Goal: Check status

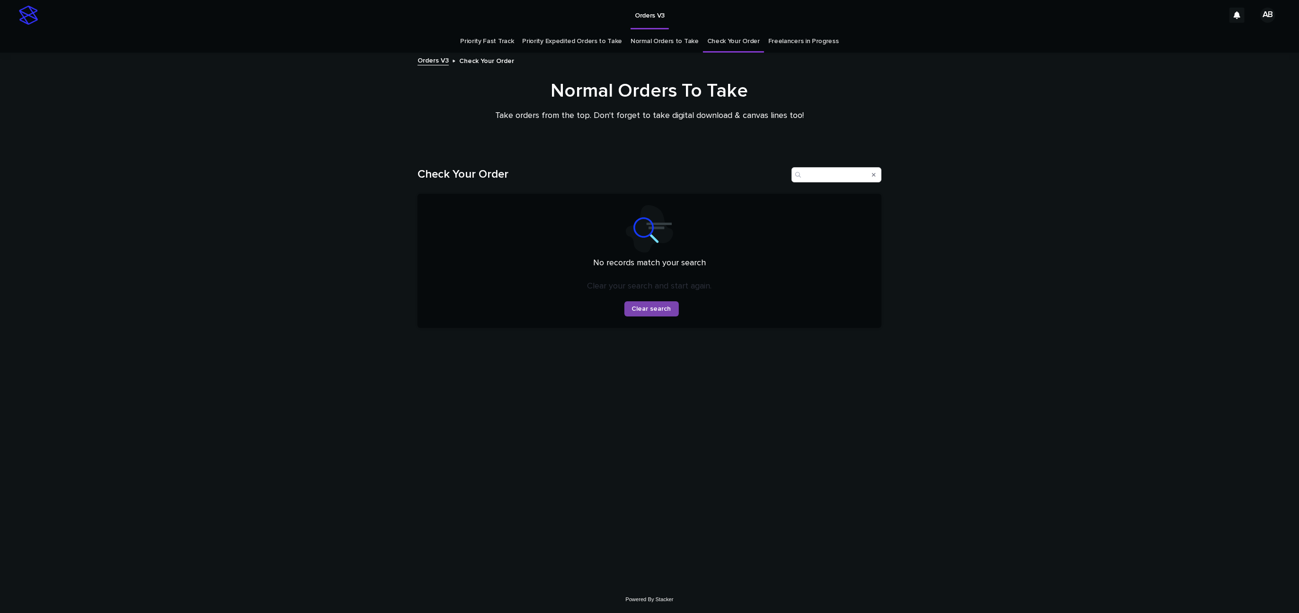
click at [735, 43] on link "Check Your Order" at bounding box center [733, 41] width 53 height 22
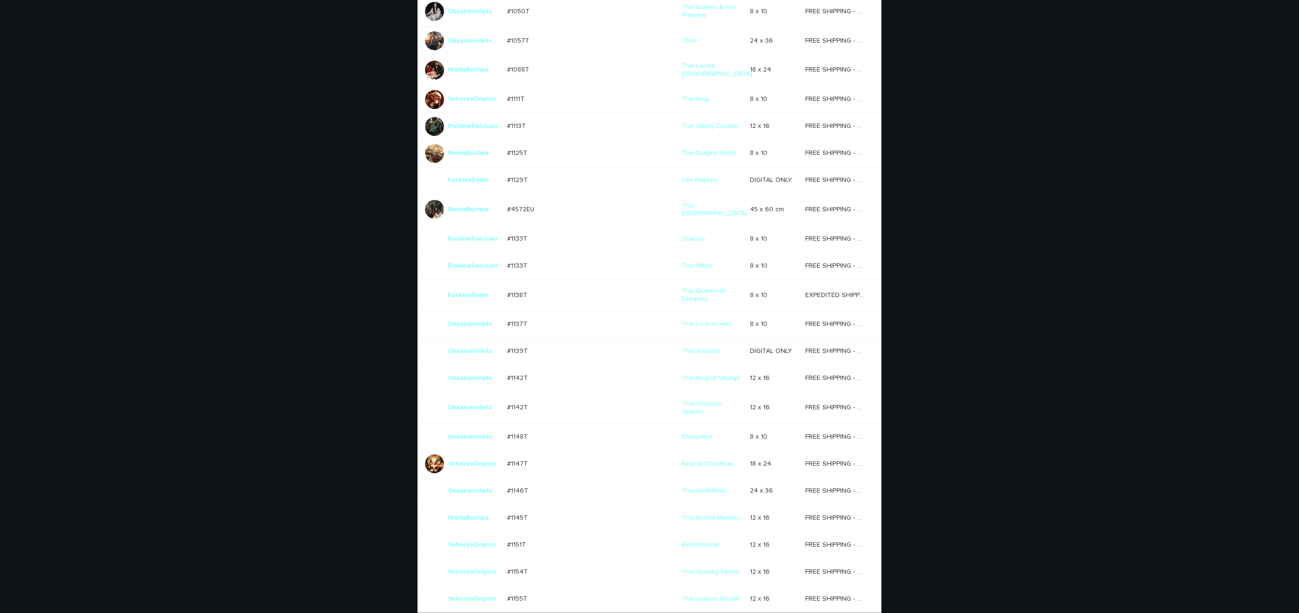
scroll to position [430, 0]
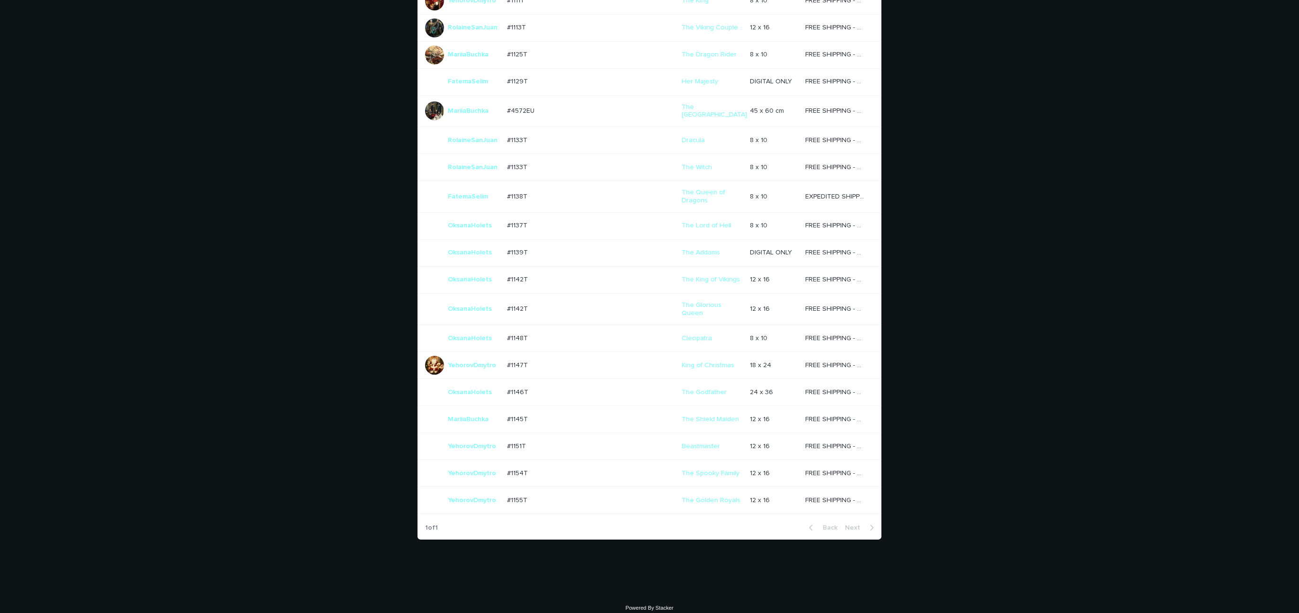
click at [604, 441] on div "-" at bounding box center [593, 446] width 44 height 16
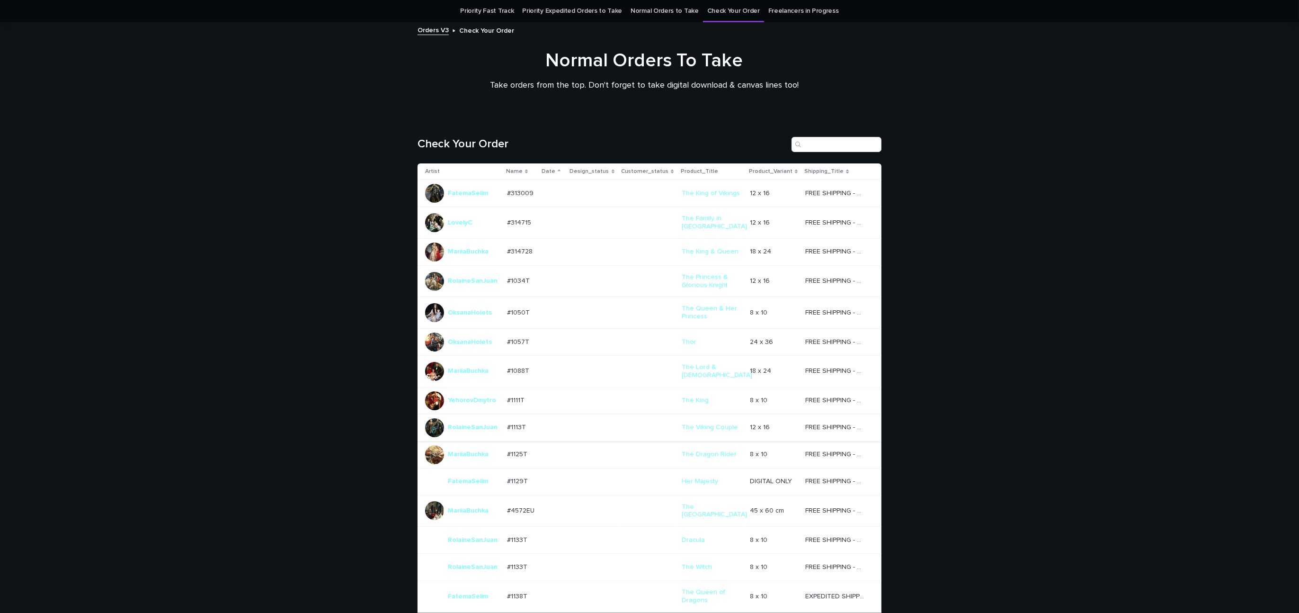
scroll to position [196, 0]
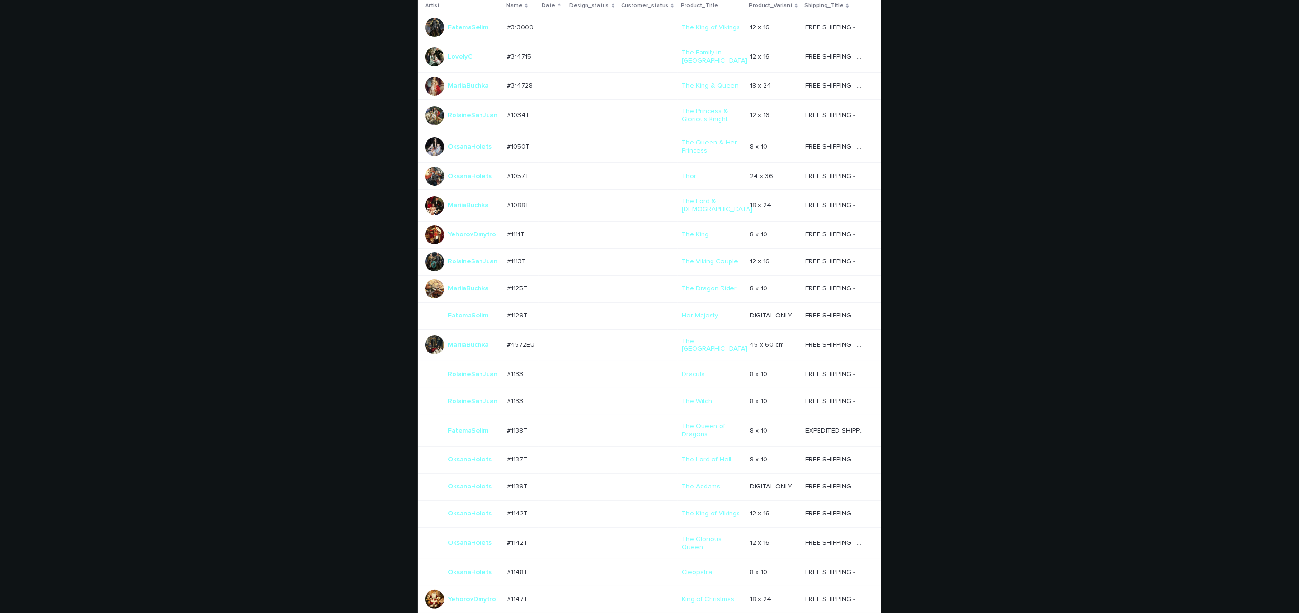
click at [602, 430] on div "-" at bounding box center [593, 431] width 44 height 16
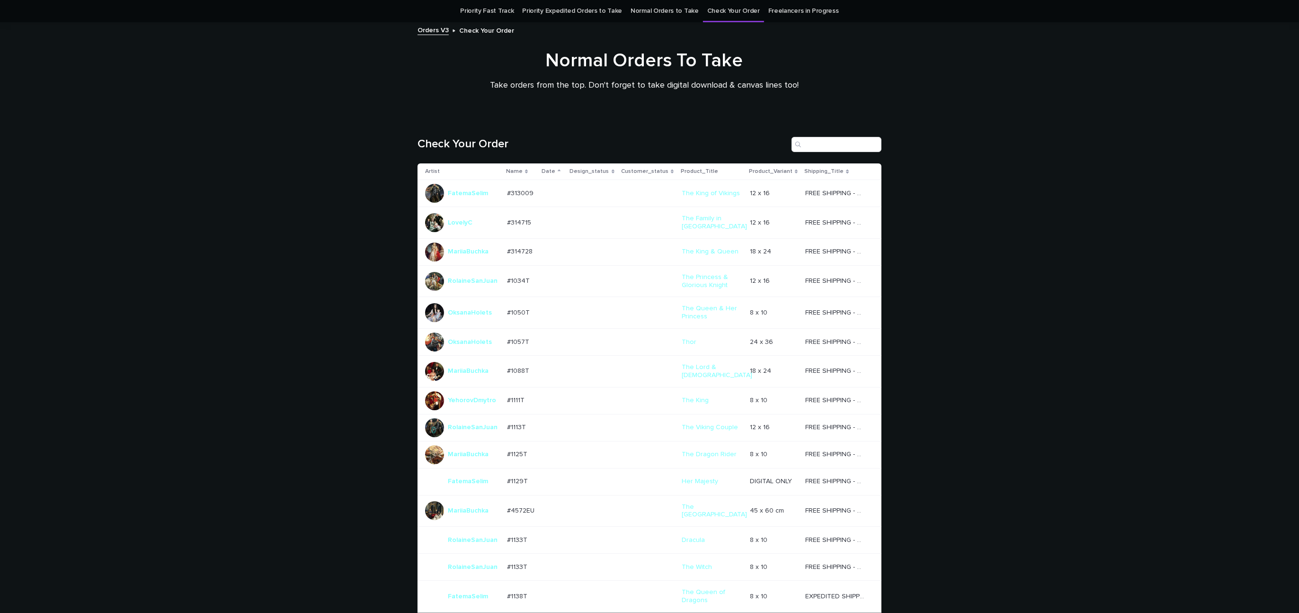
scroll to position [430, 0]
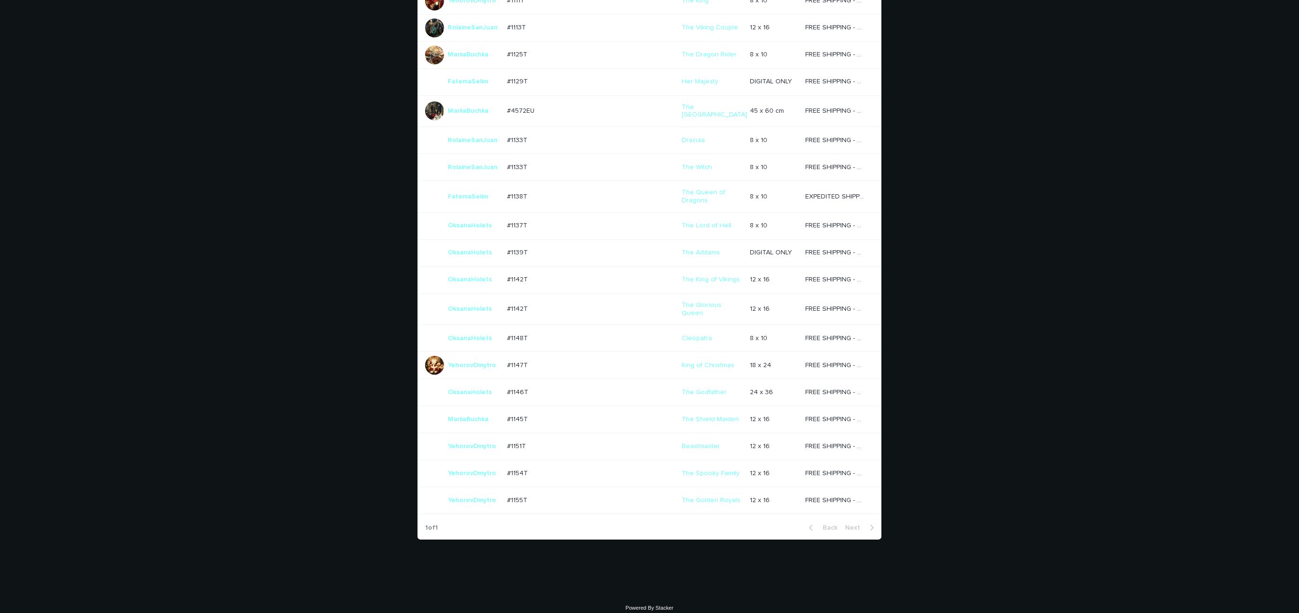
click at [609, 305] on p "-" at bounding box center [593, 309] width 44 height 8
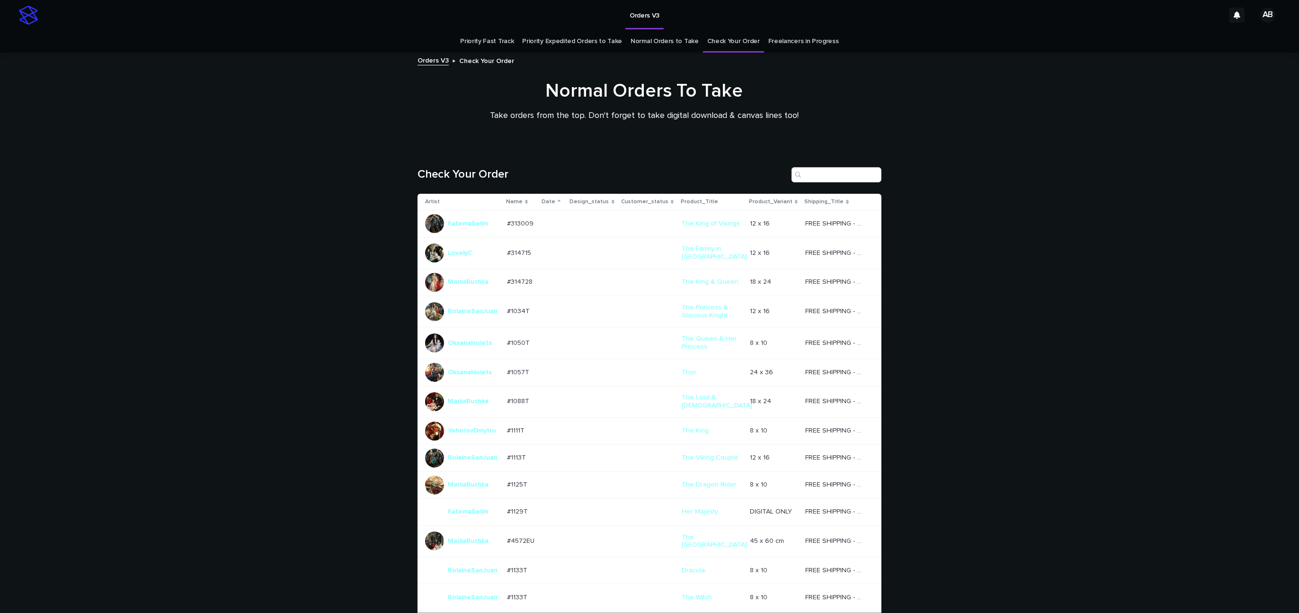
scroll to position [30, 0]
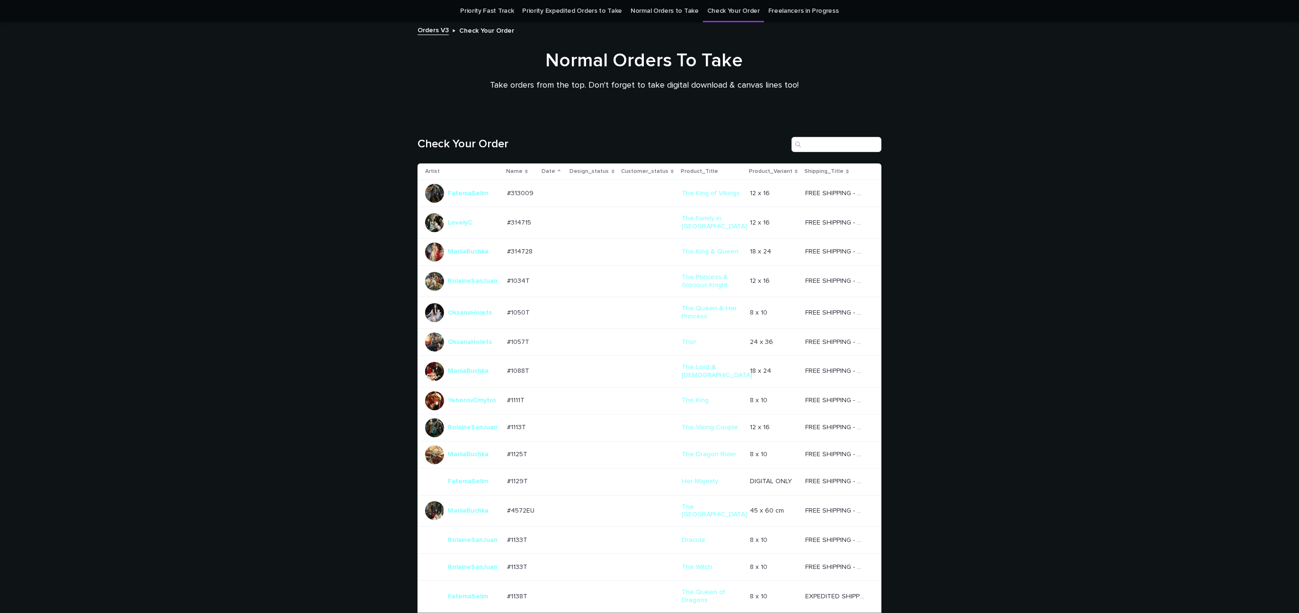
click at [1037, 122] on div "Loading... Saving… Loading... Saving… Check Your Order Artist Name Date Design_…" at bounding box center [649, 556] width 1299 height 876
click at [268, 80] on div "Normal Orders To Take Take orders from the top. Don't forget to take digital do…" at bounding box center [644, 74] width 1288 height 50
